Goal: Find specific page/section: Find specific page/section

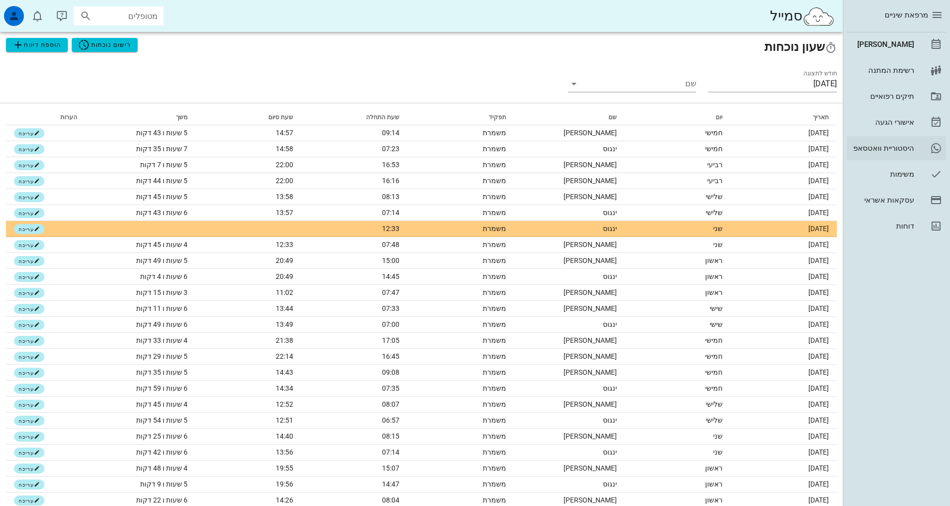
scroll to position [50, 0]
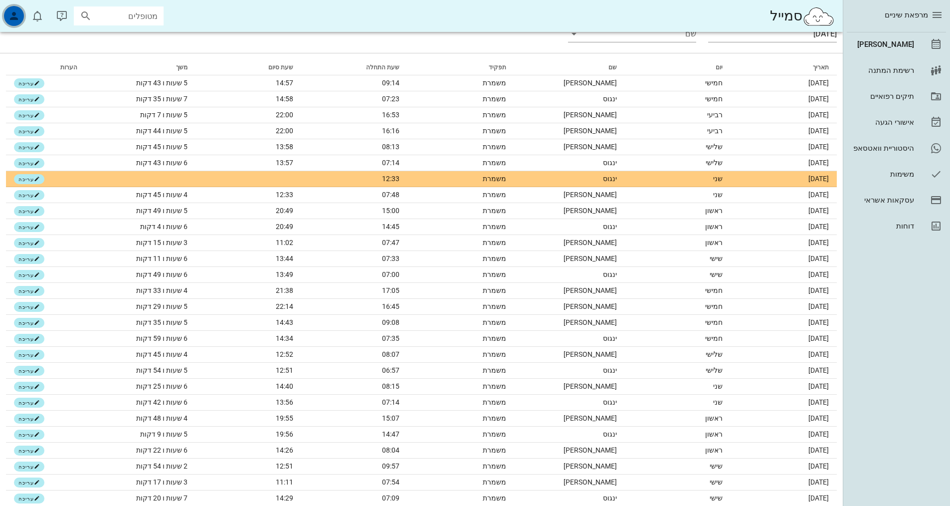
click at [8, 15] on icon "button" at bounding box center [14, 16] width 12 height 12
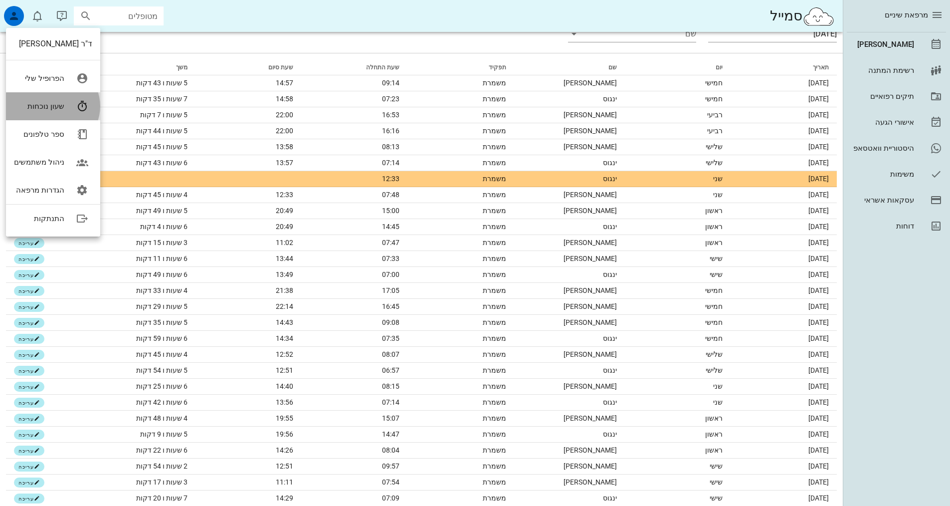
click at [50, 111] on link "שעון נוכחות" at bounding box center [53, 106] width 94 height 28
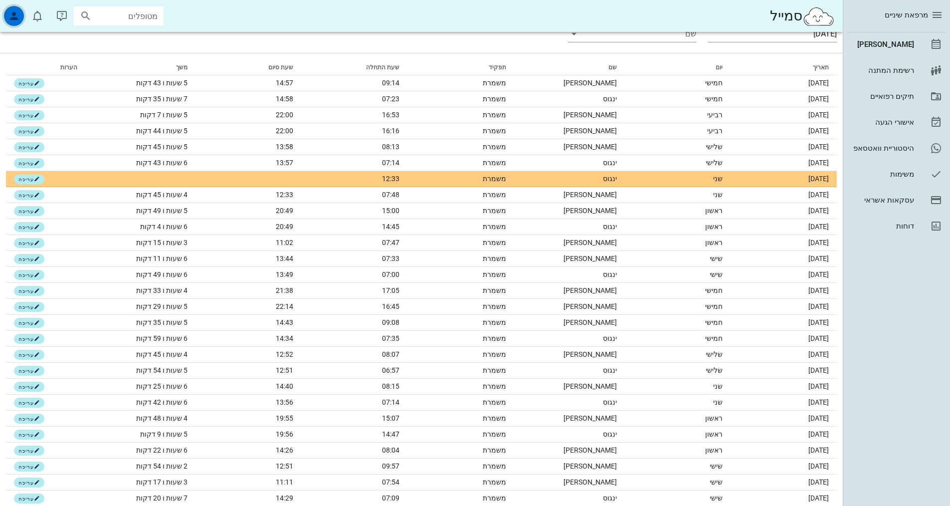
click at [9, 17] on icon "button" at bounding box center [14, 16] width 12 height 12
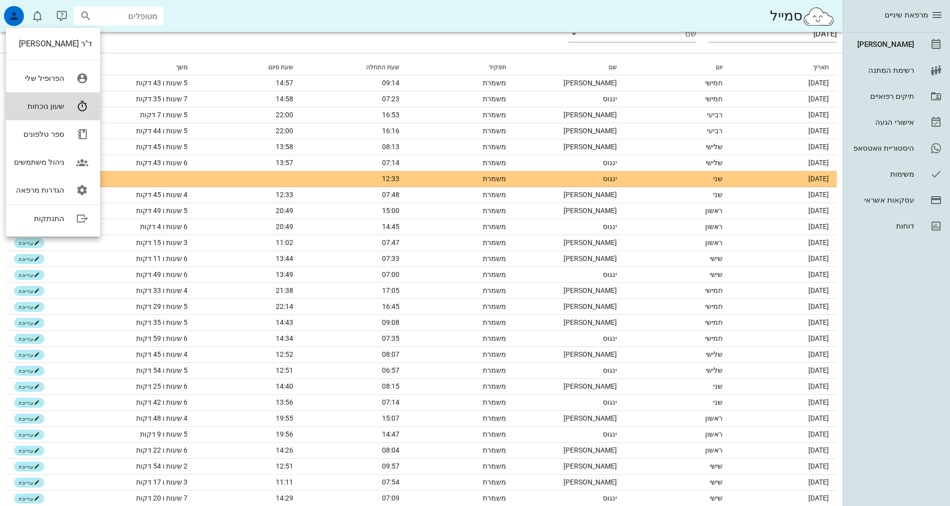
click at [69, 107] on link "שעון נוכחות" at bounding box center [53, 106] width 94 height 28
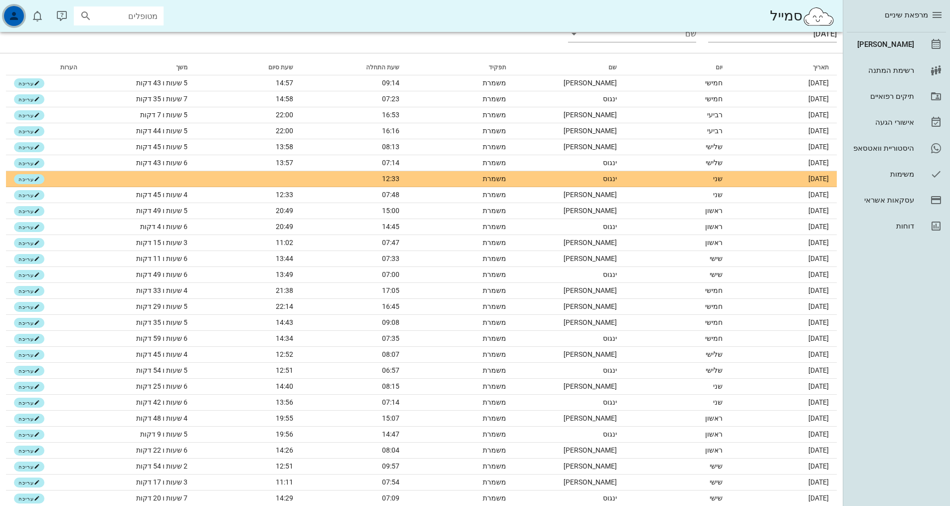
click at [12, 12] on icon "button" at bounding box center [14, 16] width 12 height 12
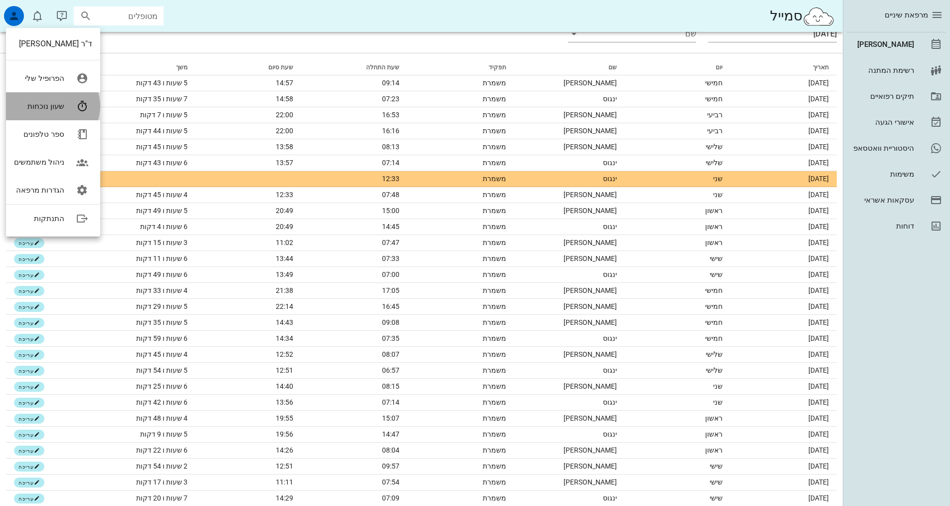
click at [63, 107] on link "שעון נוכחות" at bounding box center [53, 106] width 94 height 28
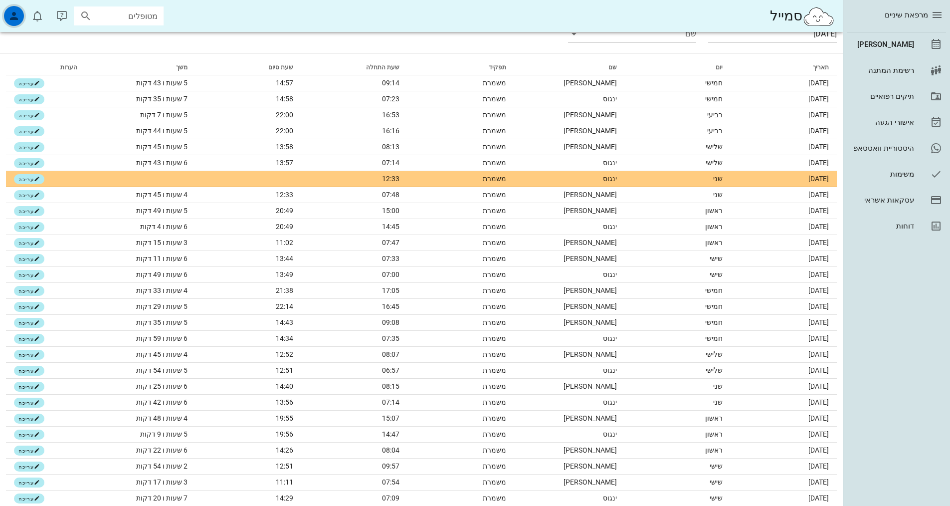
click at [17, 16] on icon "button" at bounding box center [14, 16] width 12 height 12
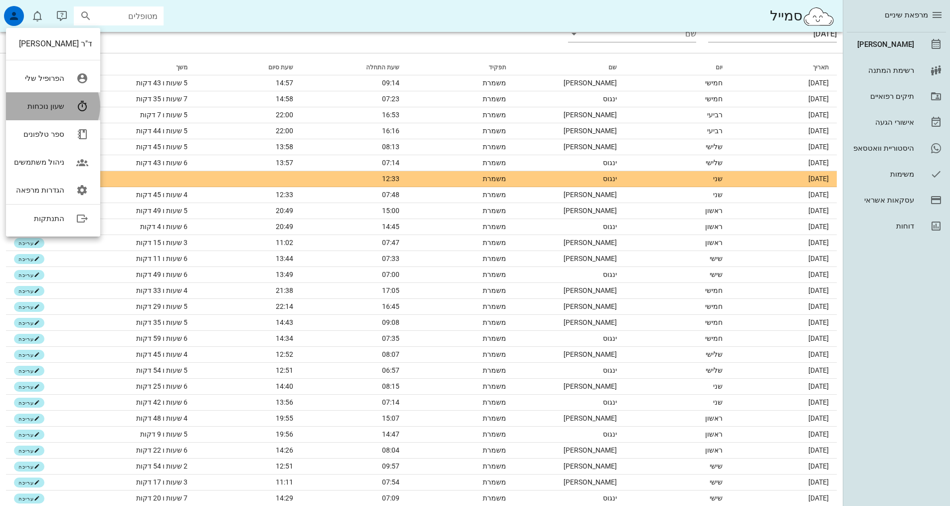
click at [78, 108] on icon at bounding box center [82, 106] width 20 height 20
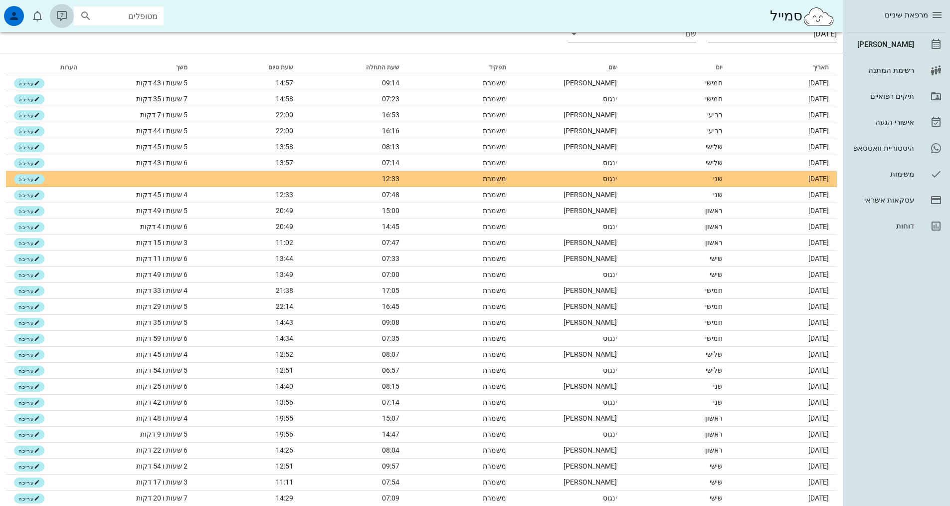
click at [65, 13] on icon "button" at bounding box center [62, 16] width 12 height 12
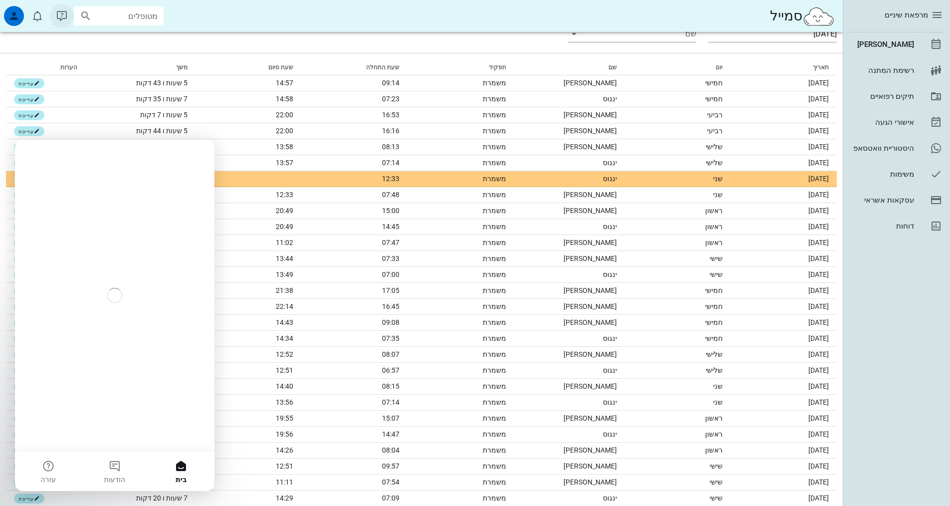
scroll to position [0, 0]
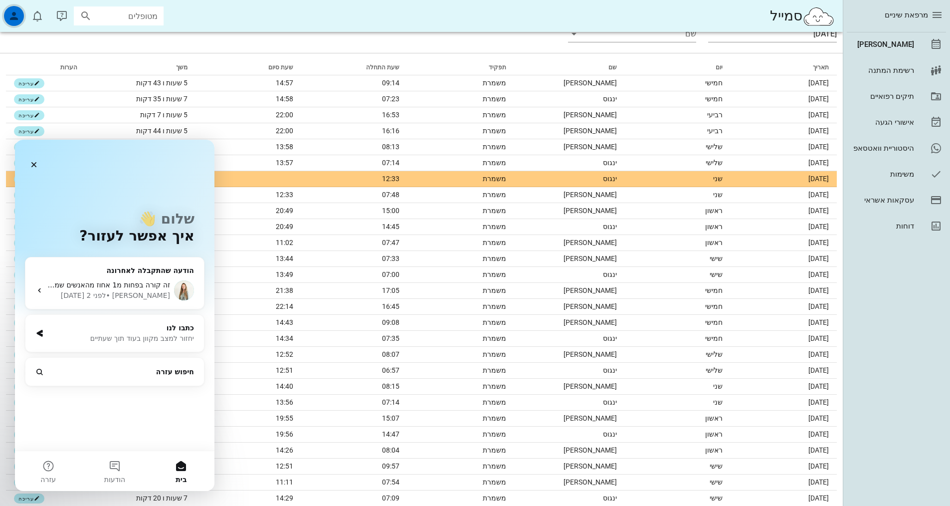
click at [11, 20] on icon "button" at bounding box center [14, 16] width 12 height 12
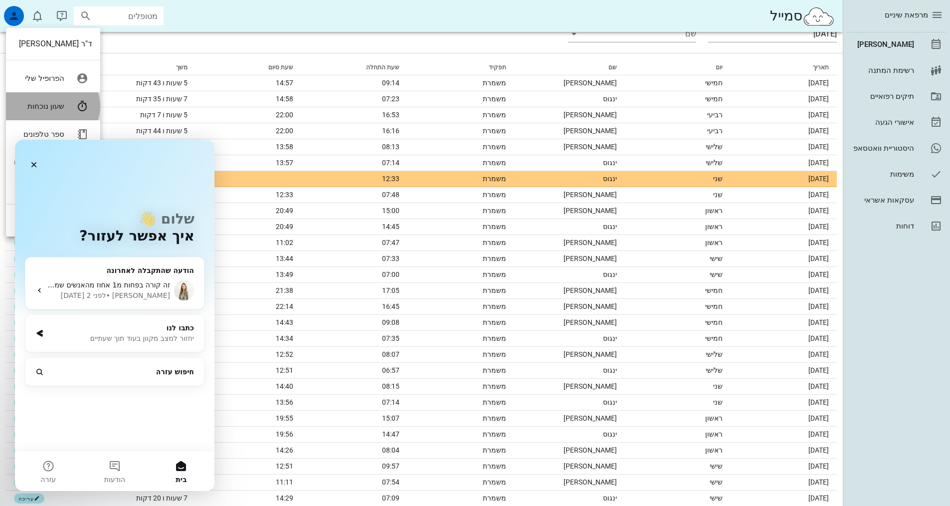
drag, startPoint x: 55, startPoint y: 109, endPoint x: 60, endPoint y: 106, distance: 6.0
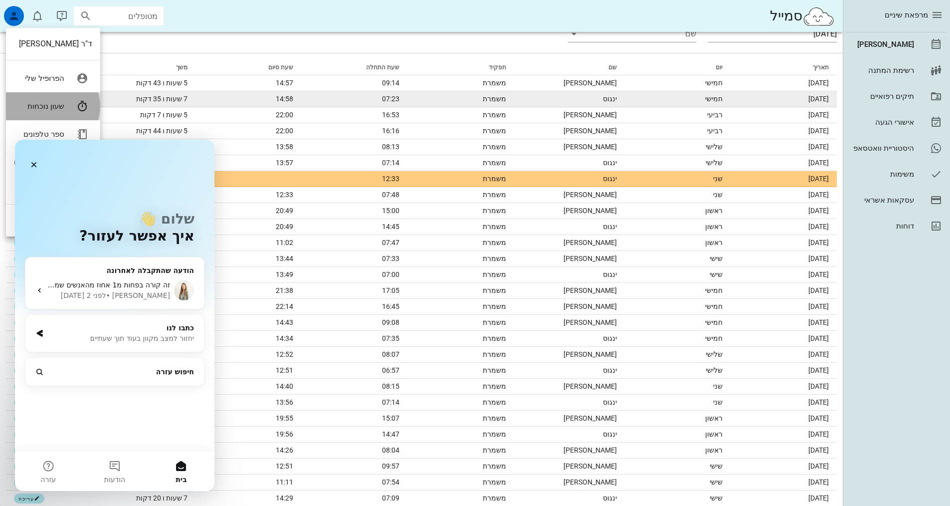
click at [55, 109] on div "שעון נוכחות" at bounding box center [39, 106] width 50 height 9
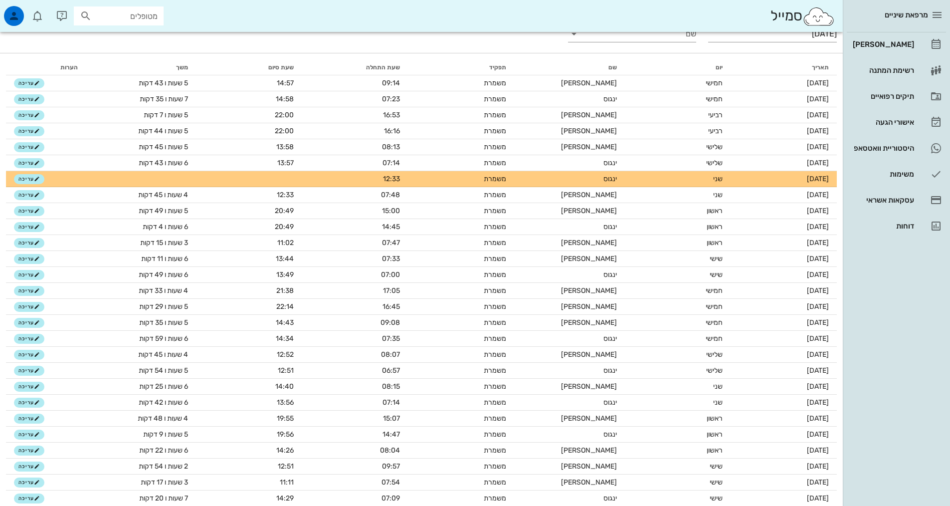
scroll to position [50, 0]
click at [911, 42] on div "[PERSON_NAME]" at bounding box center [882, 44] width 63 height 8
